Goal: Check status: Check status

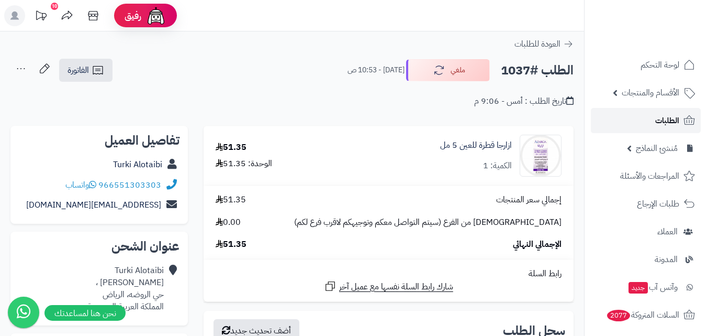
click at [664, 114] on span "الطلبات" at bounding box center [667, 120] width 24 height 15
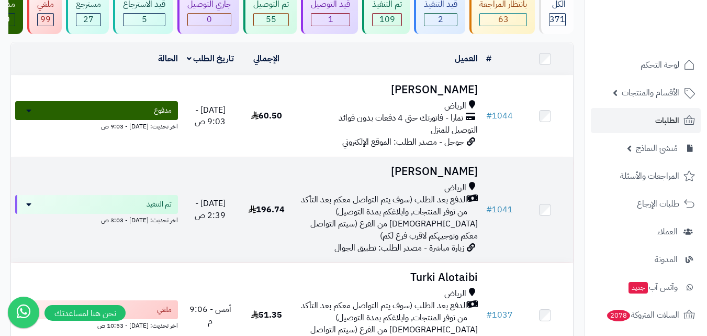
scroll to position [105, 0]
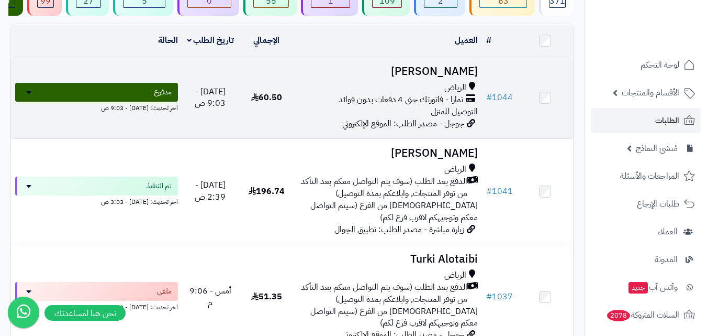
click at [438, 106] on span "تمارا - فاتورتك حتى 4 دفعات بدون فوائد" at bounding box center [401, 100] width 125 height 12
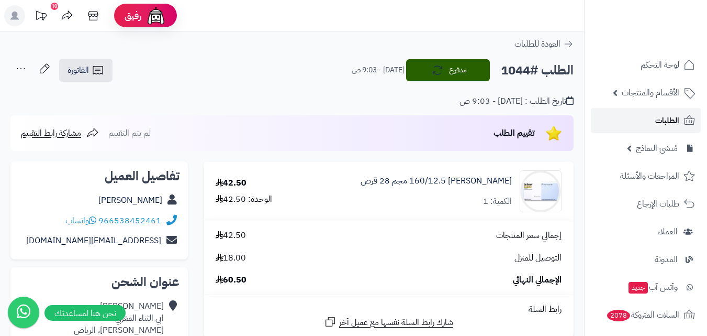
click at [638, 116] on link "الطلبات" at bounding box center [646, 120] width 110 height 25
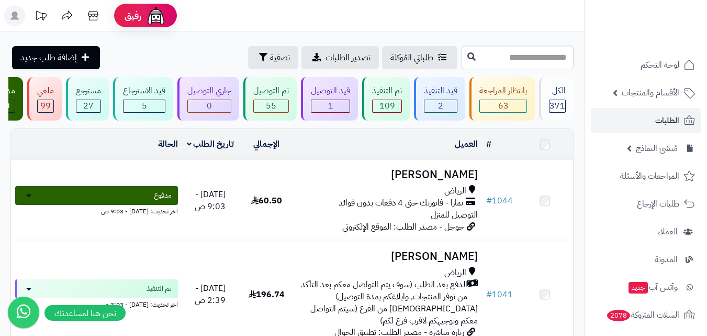
scroll to position [52, 0]
